Goal: Transaction & Acquisition: Purchase product/service

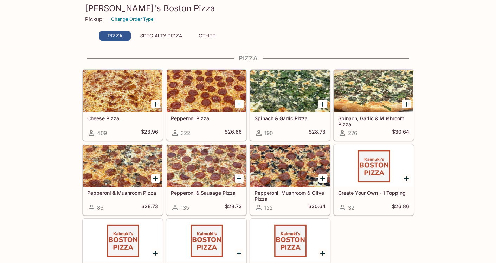
scroll to position [5, 0]
click at [322, 102] on icon "Add Spinach & Garlic Pizza" at bounding box center [323, 104] width 8 height 8
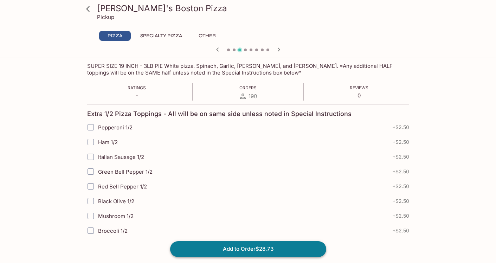
scroll to position [116, 0]
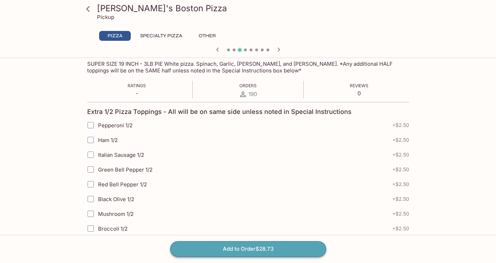
click at [237, 244] on button "Add to Order $28.73" at bounding box center [248, 248] width 156 height 15
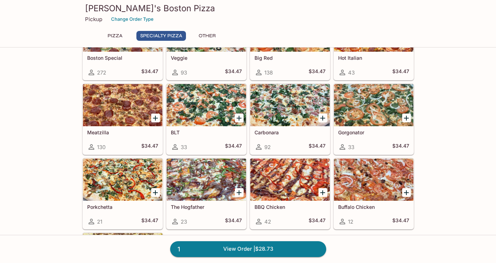
scroll to position [446, 0]
